Goal: Find specific fact: Find specific fact

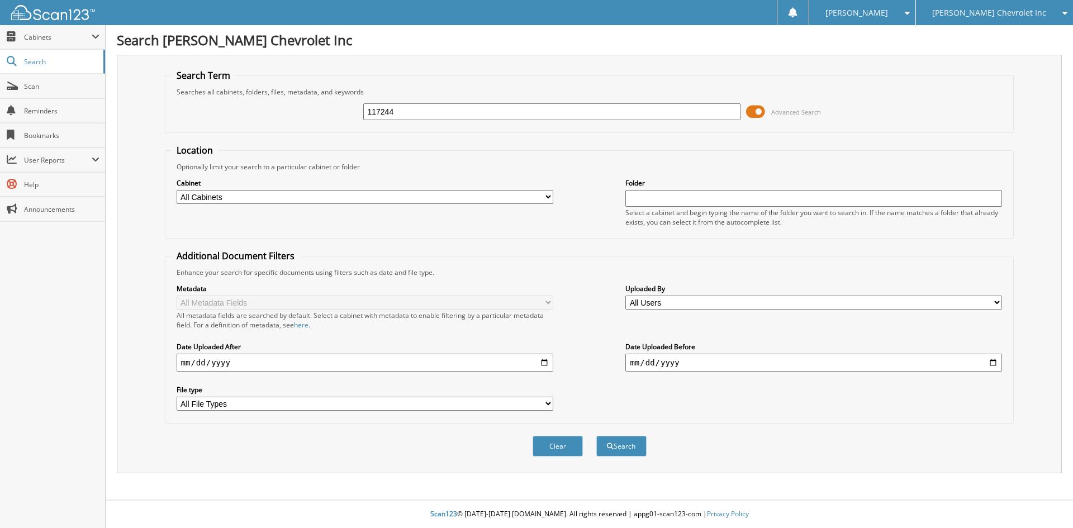
type input "117244"
click at [596, 436] on button "Search" at bounding box center [621, 446] width 50 height 21
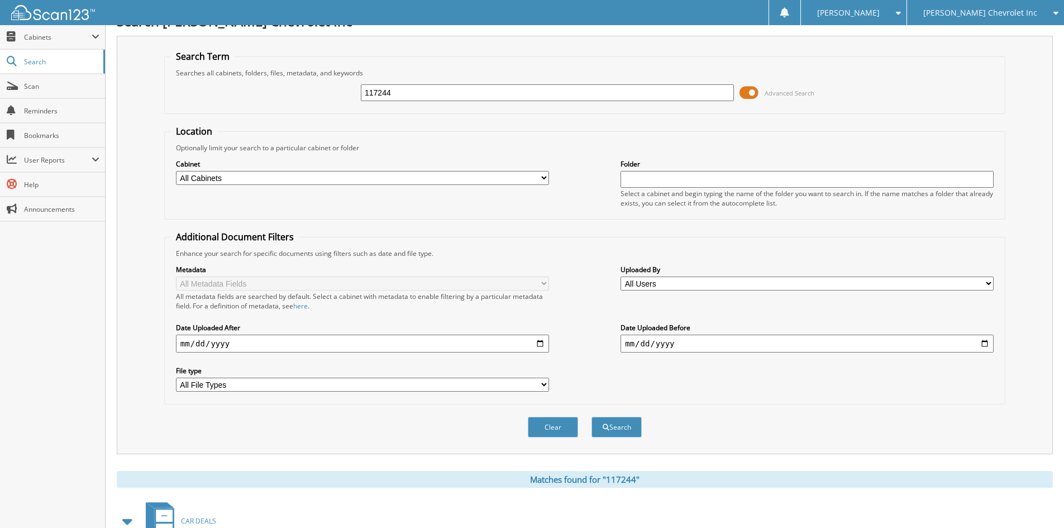
scroll to position [223, 0]
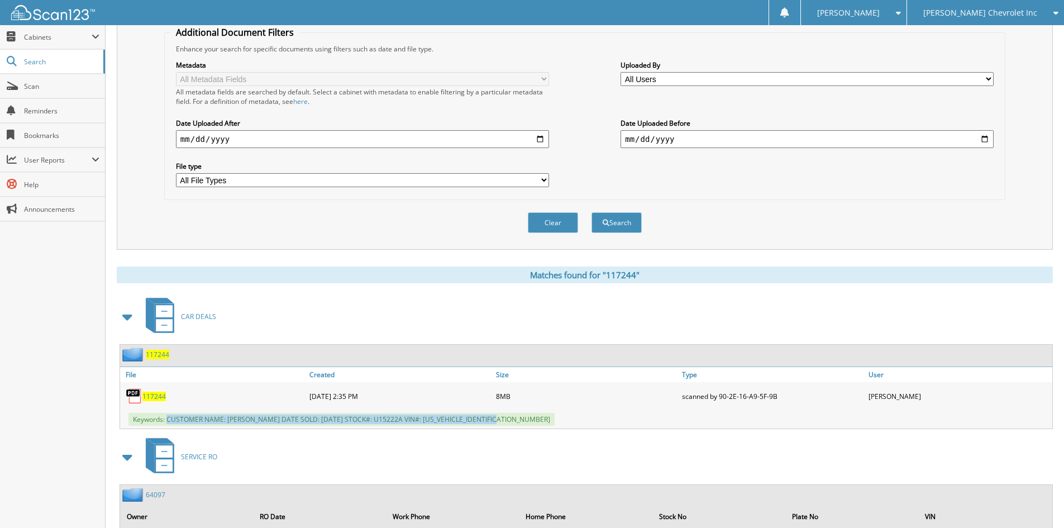
drag, startPoint x: 168, startPoint y: 419, endPoint x: 536, endPoint y: 419, distance: 368.1
click at [536, 419] on div "Keywords: CUSTOMER NAME: DONALD BANNES DATE SOLD: 09/05/2025 STOCK#: U15222A VI…" at bounding box center [586, 419] width 932 height 18
copy span "CUSTOMER NAME: DONALD BANNES DATE SOLD: 09/05/2025 STOCK#: U15222A VIN#: 1GKS2B…"
click at [204, 224] on div "Clear Search" at bounding box center [584, 222] width 841 height 45
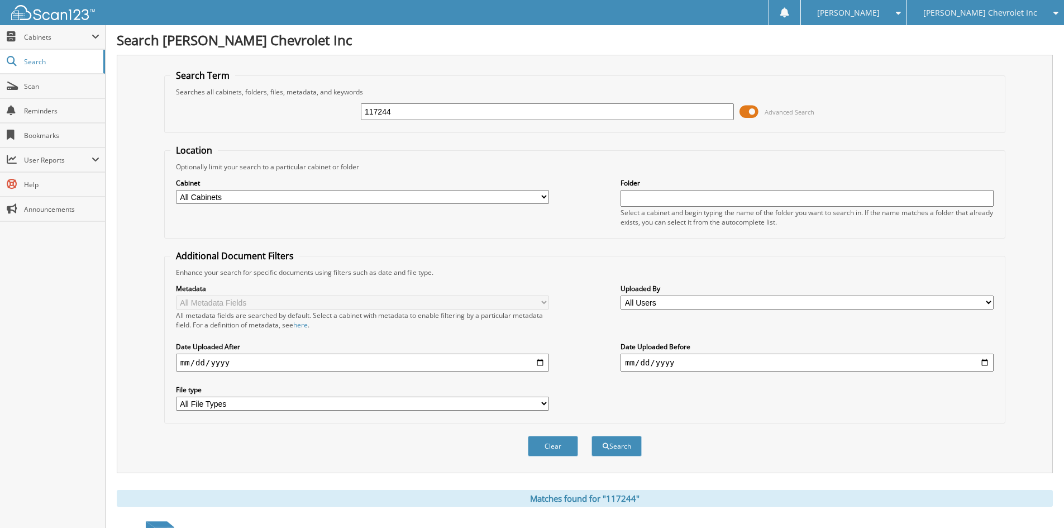
drag, startPoint x: 461, startPoint y: 108, endPoint x: 0, endPoint y: -37, distance: 483.7
type input "116862"
click at [592, 436] on button "Search" at bounding box center [617, 446] width 50 height 21
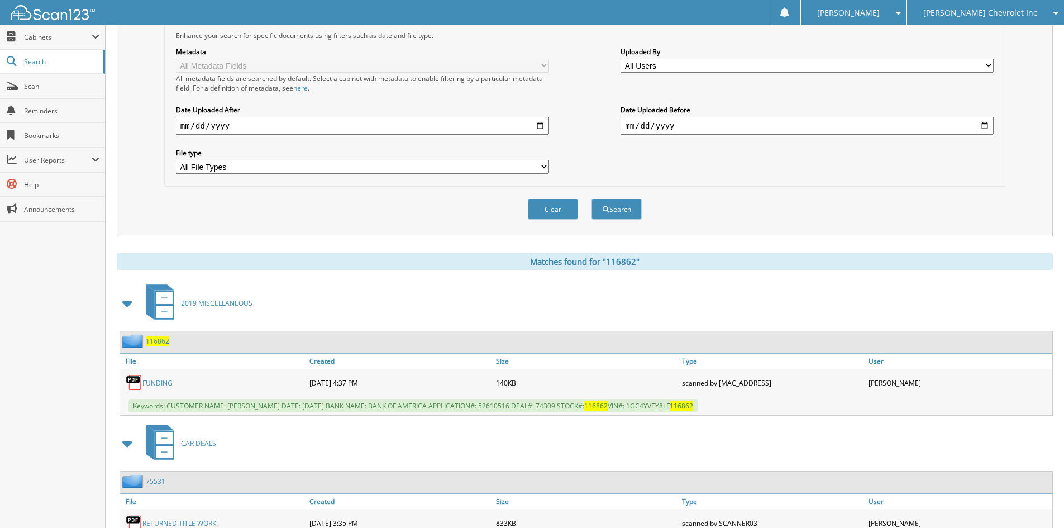
scroll to position [335, 0]
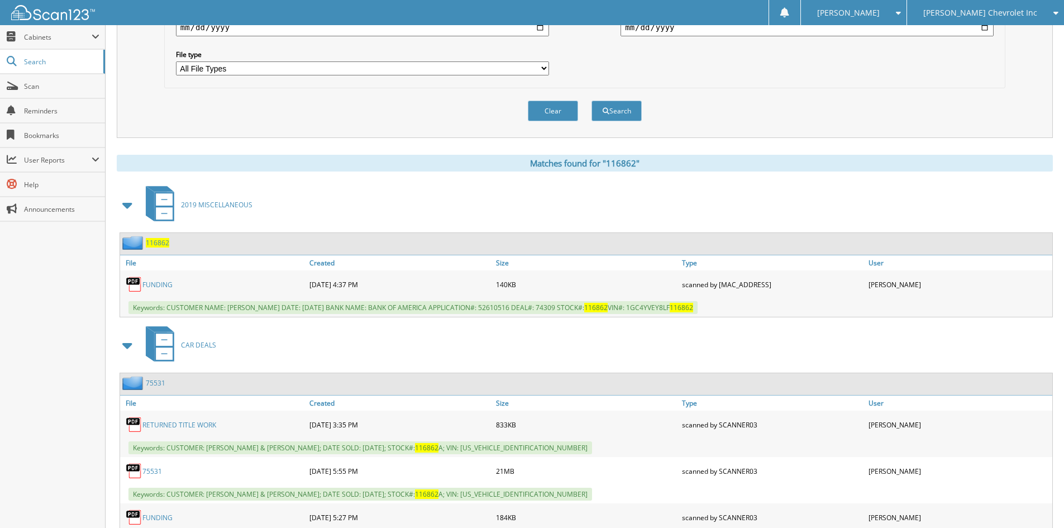
click at [131, 204] on span at bounding box center [128, 205] width 16 height 20
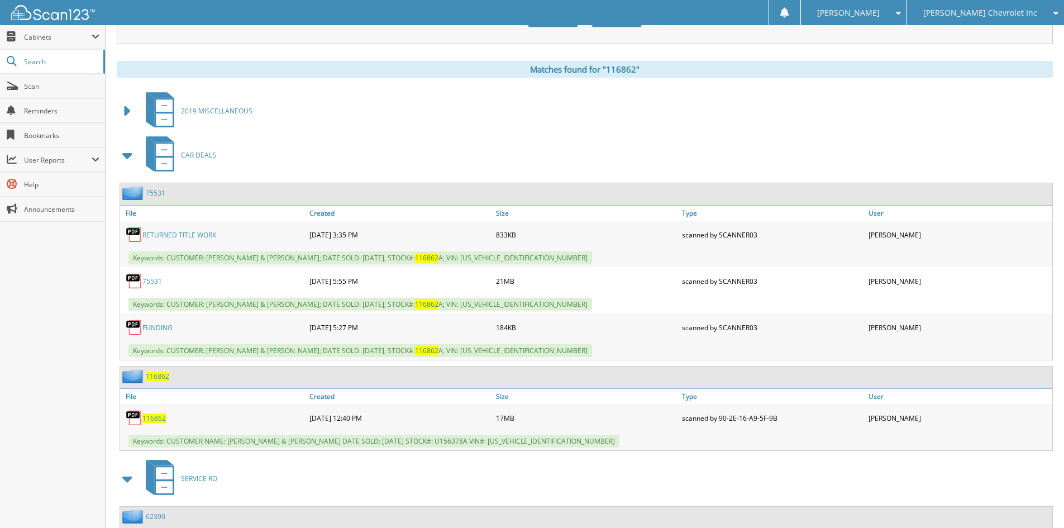
scroll to position [447, 0]
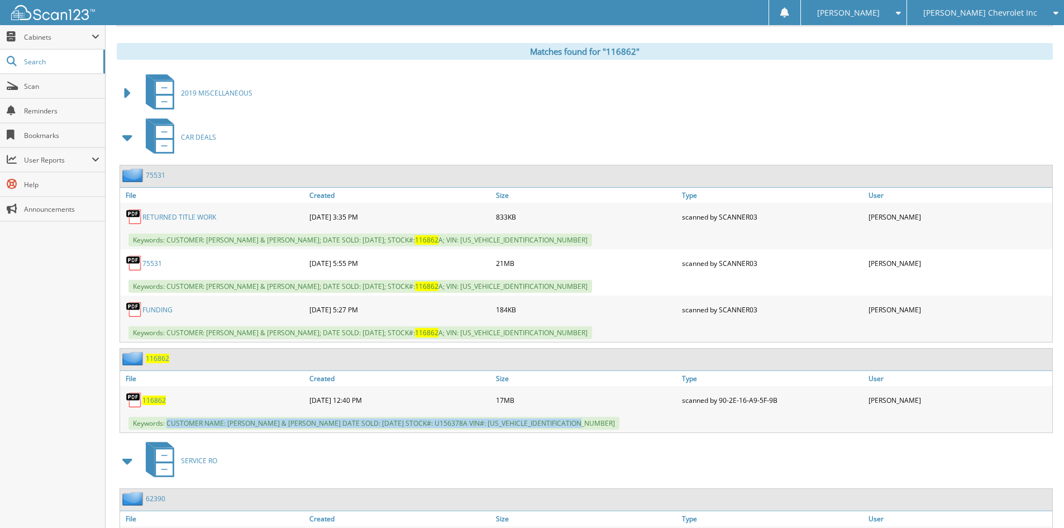
drag, startPoint x: 169, startPoint y: 423, endPoint x: 608, endPoint y: 422, distance: 439.1
click at [608, 422] on div "Keywords: CUSTOMER NAME: KIMBERLY KENNEDY & MICHAEL KENNEDY DATE SOLD: 08/20/20…" at bounding box center [586, 423] width 932 height 18
copy span "CUSTOMER NAME: KIMBERLY KENNEDY & MICHAEL KENNEDY DATE SOLD: 08/20/2025 STOCK#:…"
click at [866, 120] on div "CAR DEALS" at bounding box center [585, 137] width 936 height 44
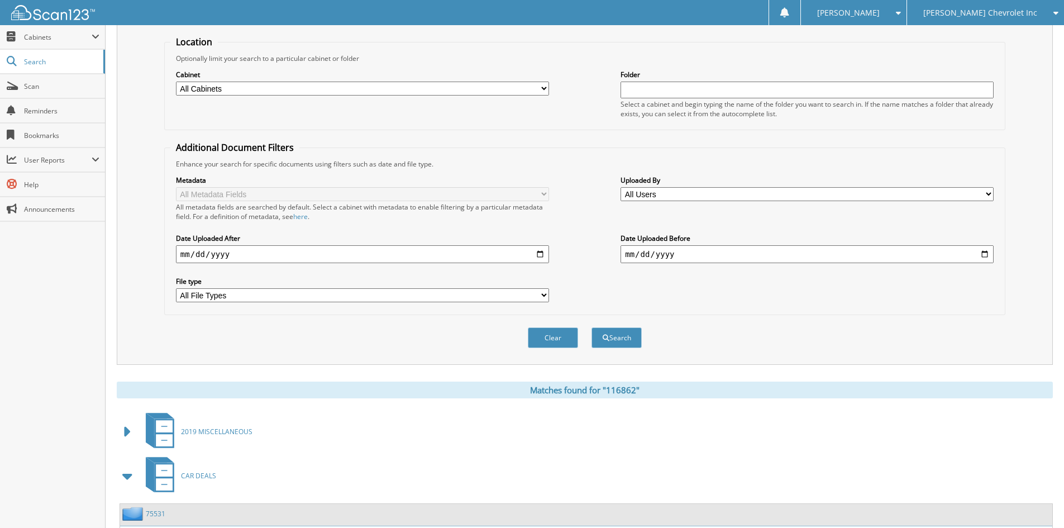
scroll to position [0, 0]
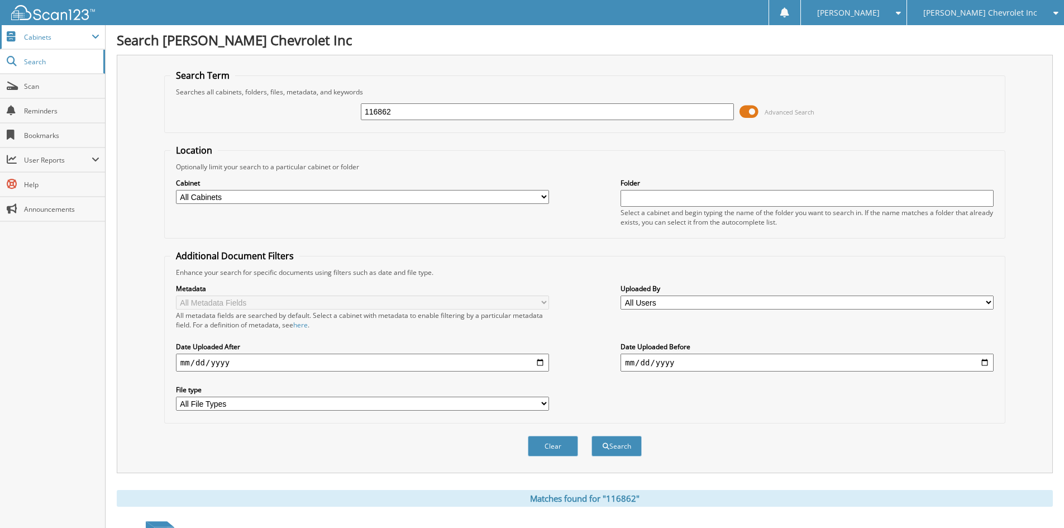
drag, startPoint x: 422, startPoint y: 112, endPoint x: 21, endPoint y: 33, distance: 408.2
type input "116979"
click at [592, 436] on button "Search" at bounding box center [617, 446] width 50 height 21
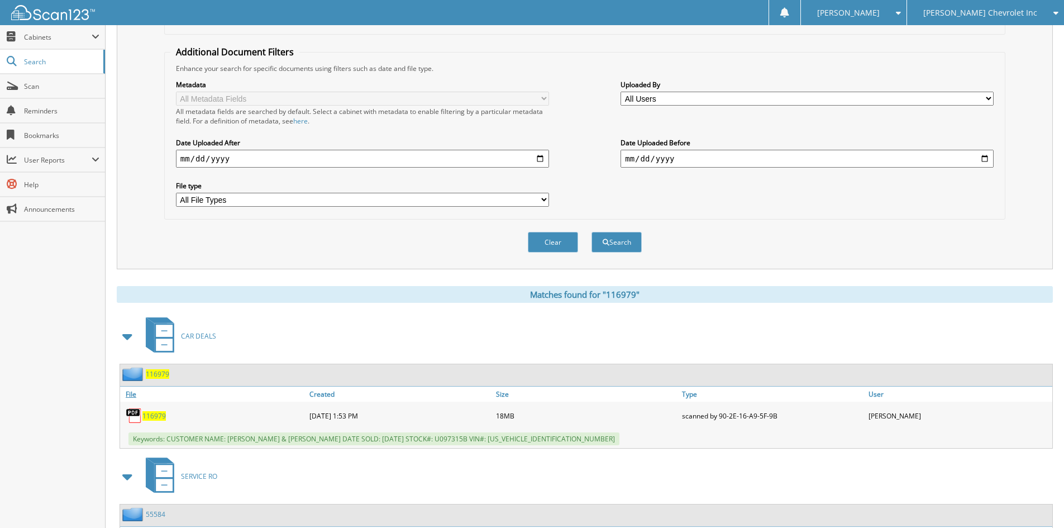
scroll to position [279, 0]
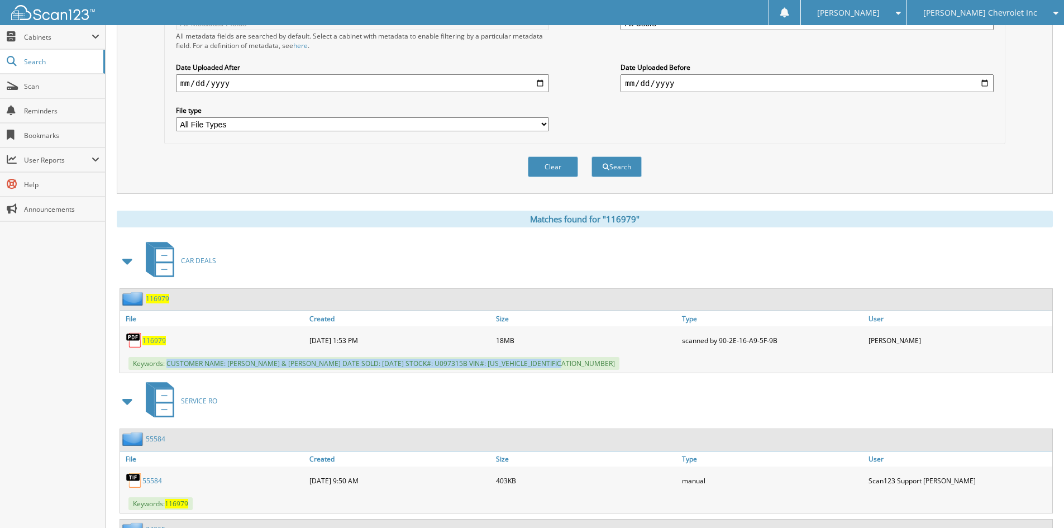
drag, startPoint x: 167, startPoint y: 364, endPoint x: 626, endPoint y: 372, distance: 459.2
click at [626, 372] on div "Keywords: CUSTOMER NAME: JOSHUA DEATON & JOSEPH DEATON DATE SOLD: 08/26/2025 ST…" at bounding box center [586, 363] width 932 height 18
copy span "CUSTOMER NAME: JOSHUA DEATON & JOSEPH DEATON DATE SOLD: 08/26/2025 STOCK#: U097…"
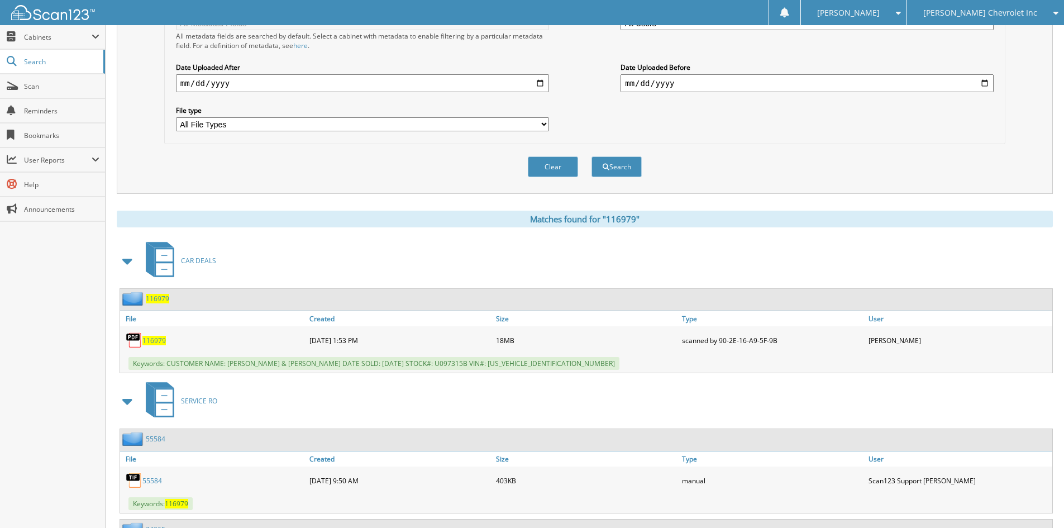
click at [215, 199] on div "Search Term Searches all cabinets, folders, files, metadata, and keywords 11697…" at bounding box center [585, 488] width 936 height 1426
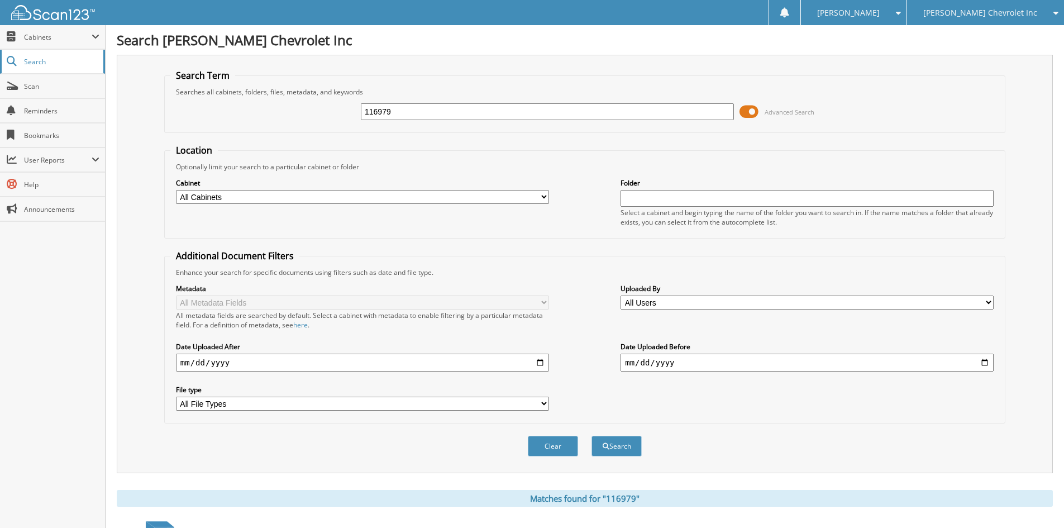
drag, startPoint x: 452, startPoint y: 110, endPoint x: 68, endPoint y: 62, distance: 386.8
type input "117148"
click at [592, 436] on button "Search" at bounding box center [617, 446] width 50 height 21
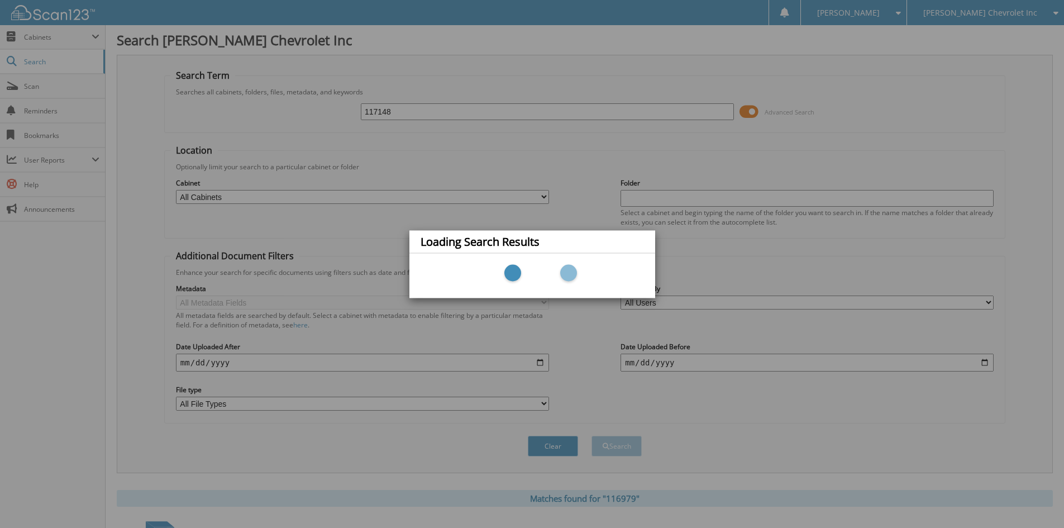
drag, startPoint x: 81, startPoint y: 59, endPoint x: 83, endPoint y: 47, distance: 12.5
click at [79, 56] on div "Loading Search Results" at bounding box center [532, 264] width 1064 height 528
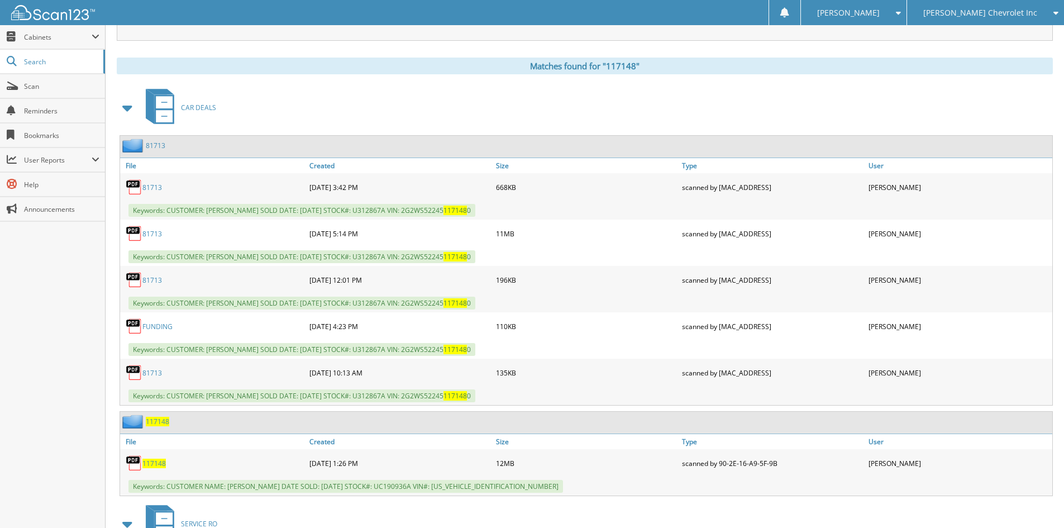
scroll to position [503, 0]
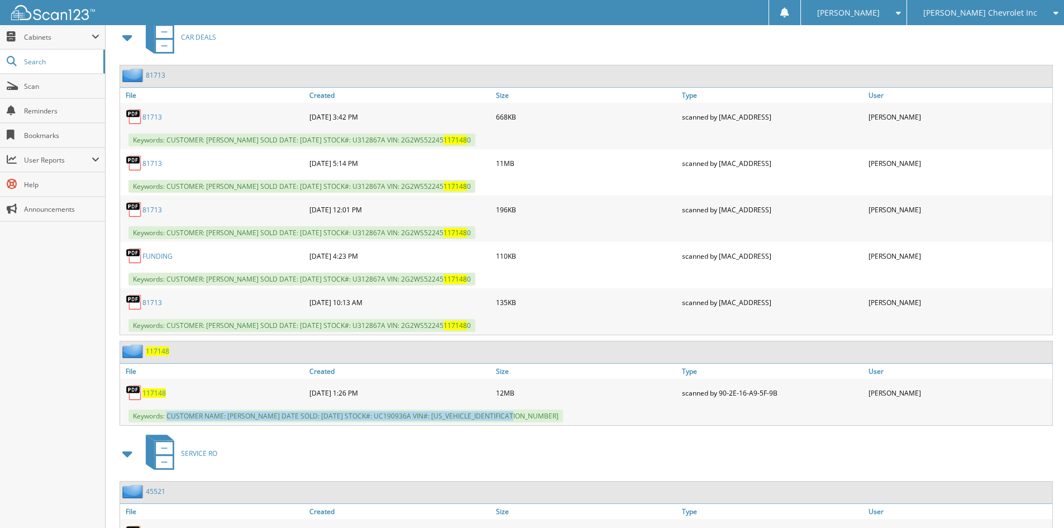
drag, startPoint x: 168, startPoint y: 414, endPoint x: 524, endPoint y: 420, distance: 355.9
click at [524, 420] on span "Keywords: CUSTOMER NAME: CADEN DOBBELARE DATE SOLD: 08/30/2025 STOCK#: UC190936…" at bounding box center [345, 415] width 435 height 13
copy span "CUSTOMER NAME: CADEN DOBBELARE DATE SOLD: 08/30/2025 STOCK#: UC190936A VIN#: 3G…"
click at [967, 19] on div "[PERSON_NAME] Chevrolet Inc" at bounding box center [986, 12] width 146 height 25
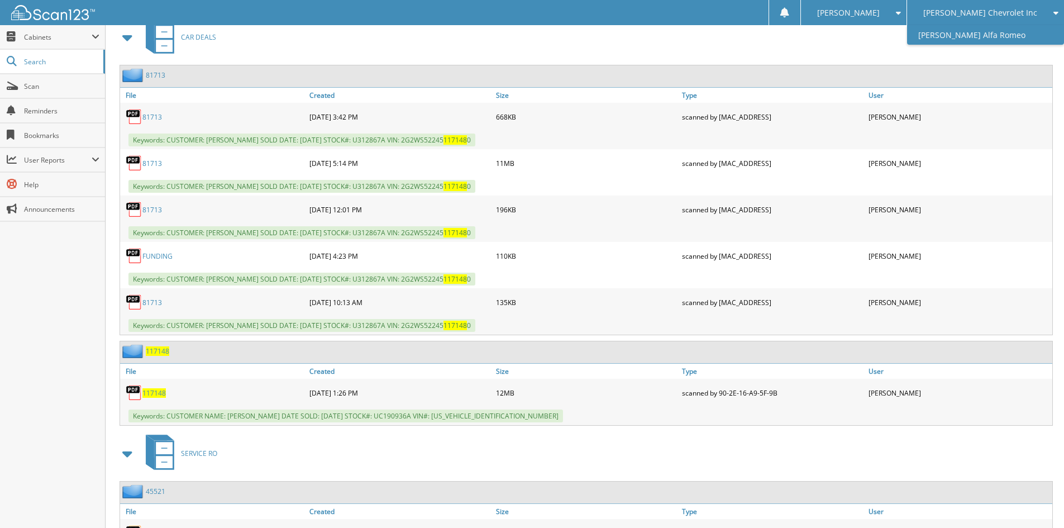
click at [965, 34] on link "[PERSON_NAME] Alfa Romeo" at bounding box center [985, 35] width 157 height 20
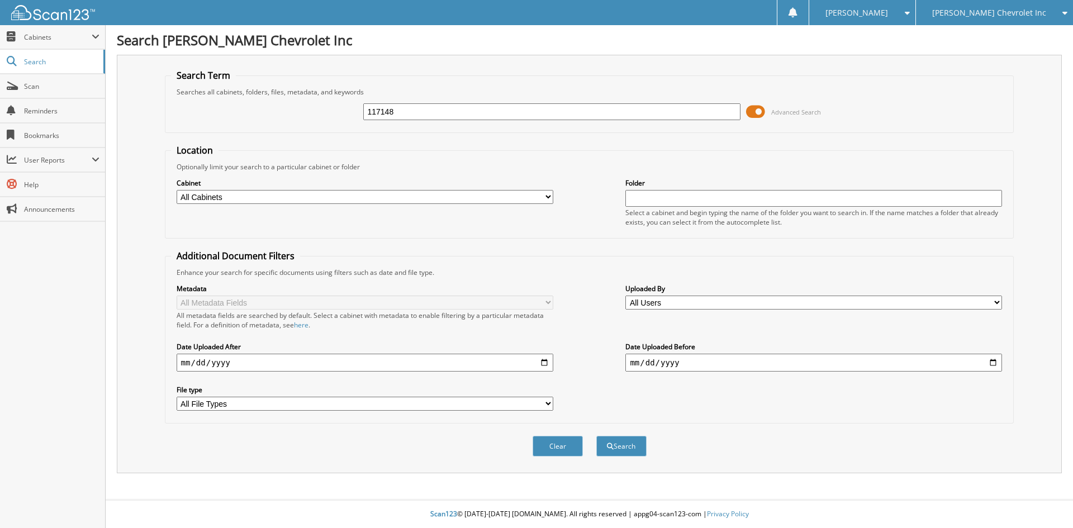
type input "117148"
click at [596, 436] on button "Search" at bounding box center [621, 446] width 50 height 21
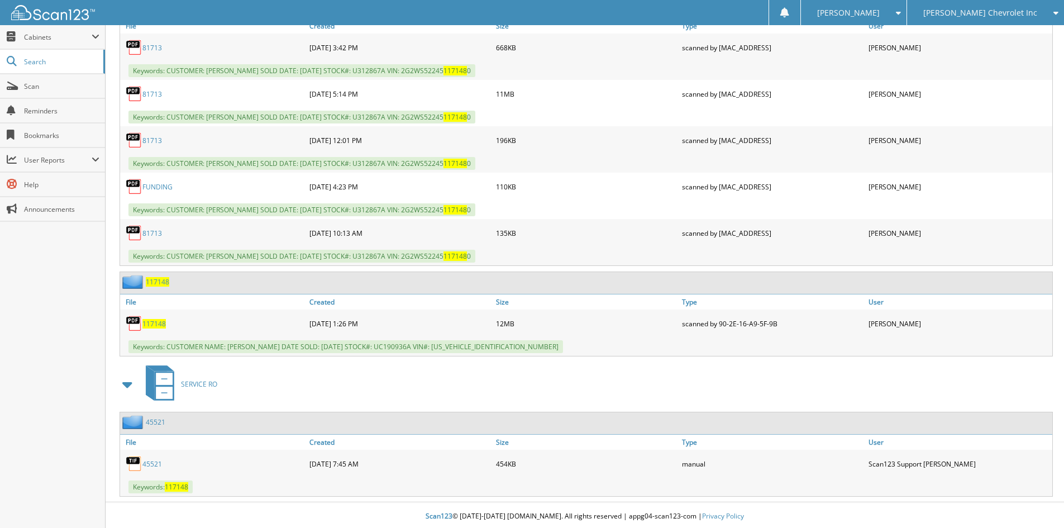
scroll to position [575, 0]
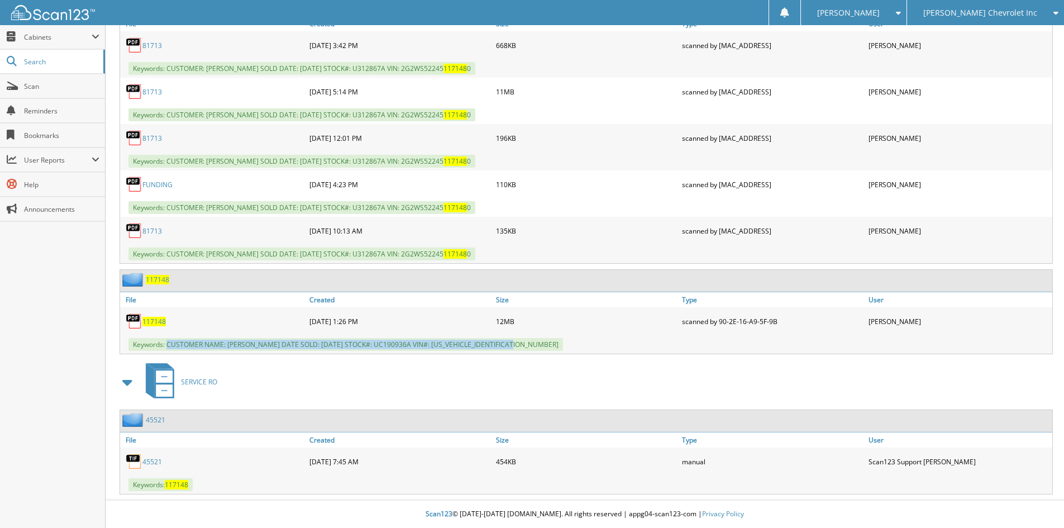
drag, startPoint x: 168, startPoint y: 341, endPoint x: 557, endPoint y: 336, distance: 389.4
click at [557, 336] on div "Keywords: CUSTOMER NAME: [PERSON_NAME] DATE SOLD: [DATE] STOCK#: UC190936A VIN#…" at bounding box center [586, 344] width 932 height 18
copy span "CUSTOMER NAME: [PERSON_NAME] DATE SOLD: [DATE] STOCK#: UC190936A VIN#: [US_VEHI…"
click at [984, 20] on div "[PERSON_NAME] Chevrolet Inc" at bounding box center [986, 12] width 146 height 25
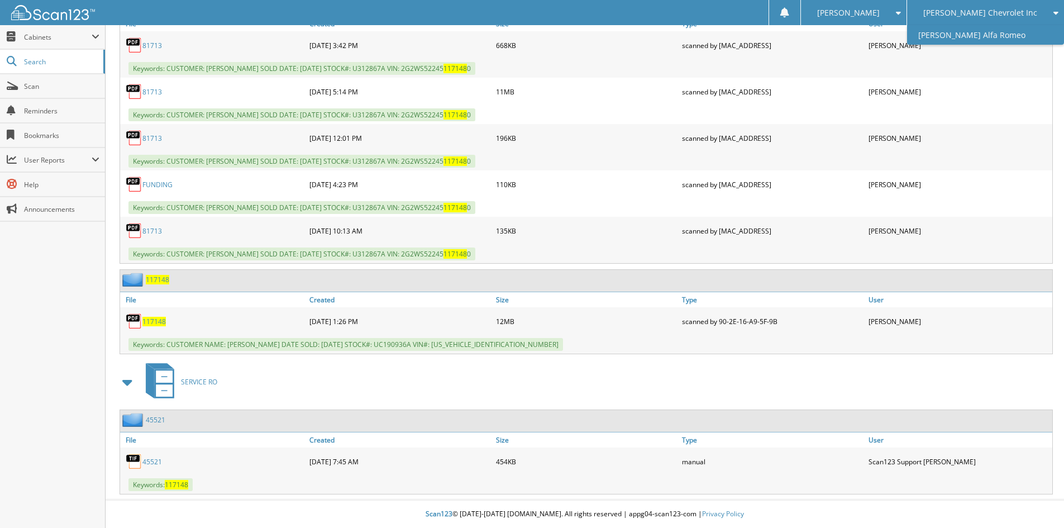
click at [986, 36] on link "[PERSON_NAME] Alfa Romeo" at bounding box center [985, 35] width 157 height 20
